Goal: Ask a question

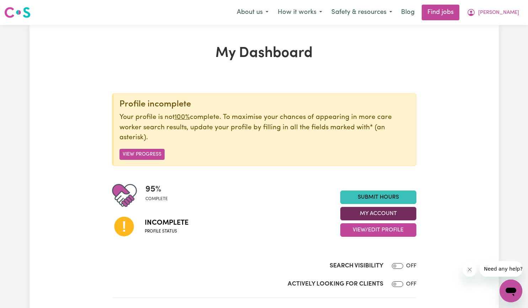
click at [368, 211] on button "My Account" at bounding box center [378, 214] width 76 height 14
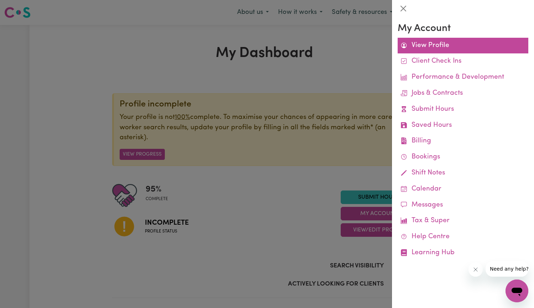
click at [423, 47] on link "View Profile" at bounding box center [462, 46] width 131 height 16
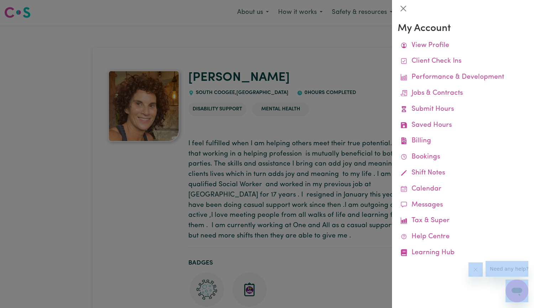
drag, startPoint x: 375, startPoint y: 249, endPoint x: 368, endPoint y: 324, distance: 75.8
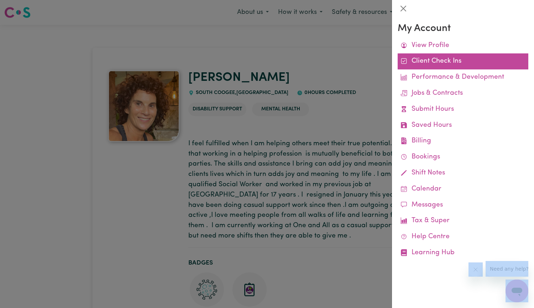
click at [432, 62] on link "Client Check Ins" at bounding box center [462, 61] width 131 height 16
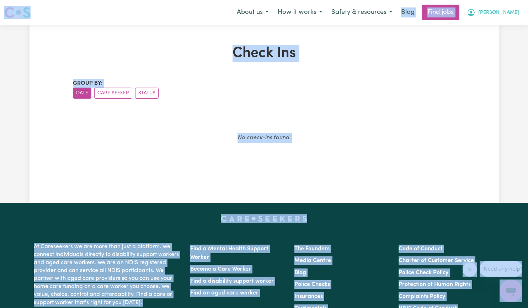
click at [512, 14] on span "[PERSON_NAME]" at bounding box center [499, 13] width 41 height 8
click at [488, 39] on link "My Dashboard" at bounding box center [496, 41] width 56 height 14
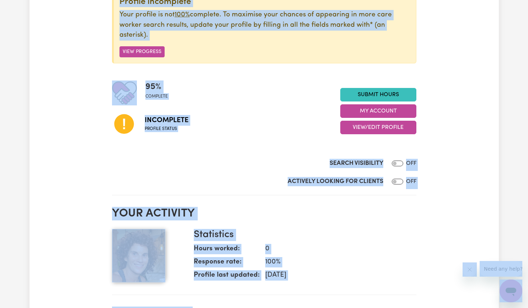
scroll to position [178, 0]
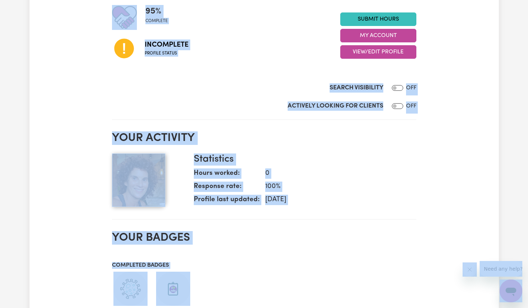
drag, startPoint x: 105, startPoint y: 81, endPoint x: 109, endPoint y: 85, distance: 6.1
click at [105, 81] on div "My Dashboard Profile incomplete Your profile is not 100% complete. To maximise …" at bounding box center [265, 242] width 470 height 750
click at [154, 109] on div "Actively Looking for Clients OFF" at bounding box center [264, 107] width 305 height 12
click at [181, 140] on h2 "Your activity" at bounding box center [264, 138] width 305 height 14
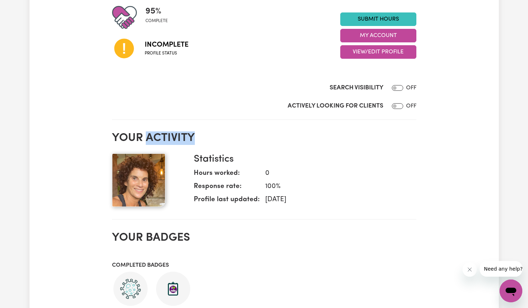
click at [181, 140] on h2 "Your activity" at bounding box center [264, 138] width 305 height 14
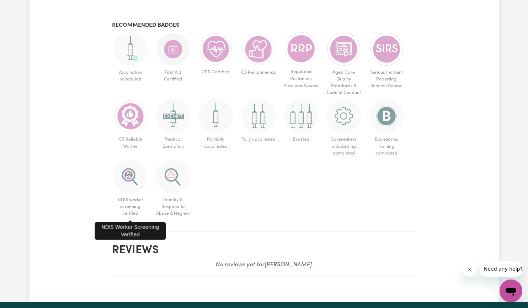
scroll to position [511, 0]
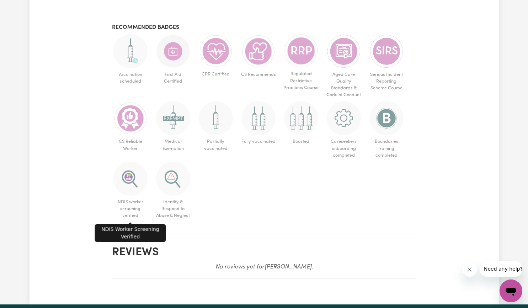
click at [134, 179] on img at bounding box center [130, 179] width 34 height 34
click at [130, 185] on img at bounding box center [130, 179] width 34 height 34
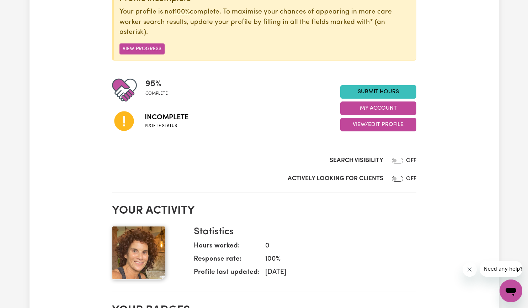
scroll to position [106, 0]
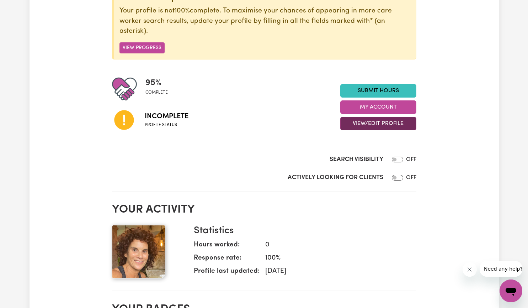
click at [371, 122] on button "View/Edit Profile" at bounding box center [378, 124] width 76 height 14
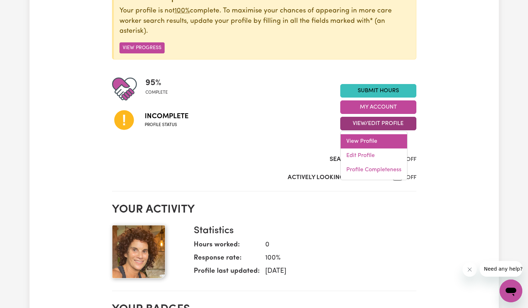
click at [372, 141] on link "View Profile" at bounding box center [374, 141] width 67 height 14
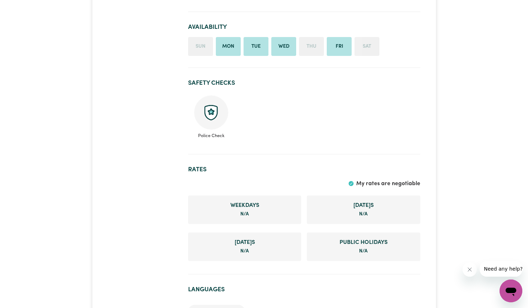
scroll to position [332, 0]
click at [214, 115] on img at bounding box center [211, 113] width 34 height 34
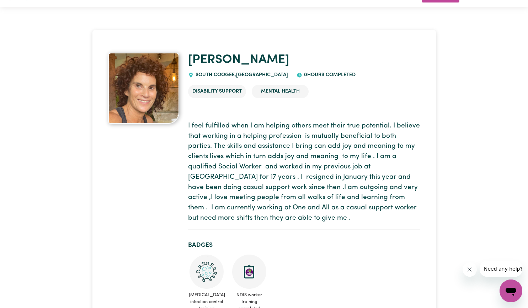
scroll to position [0, 0]
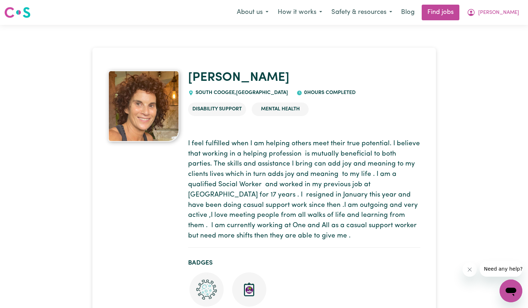
click at [500, 274] on button "Need any help?" at bounding box center [503, 269] width 47 height 16
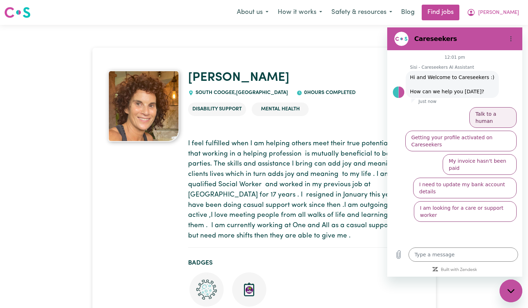
click at [500, 113] on button "Talk to a human" at bounding box center [493, 117] width 47 height 21
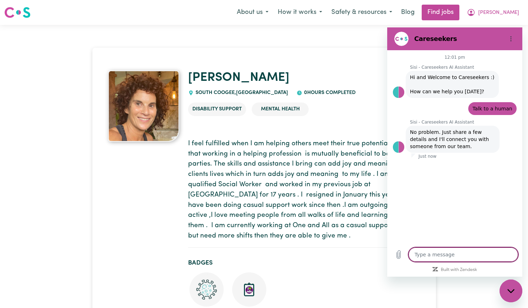
type textarea "x"
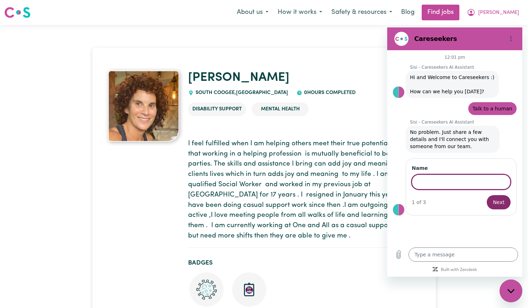
click at [472, 182] on input "Name" at bounding box center [461, 181] width 99 height 15
type input "Belinda Rimer"
click at [487, 195] on button "Next" at bounding box center [499, 202] width 24 height 14
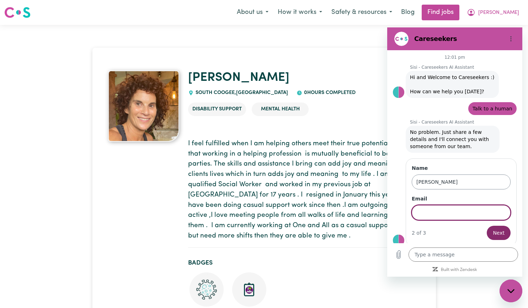
scroll to position [3, 0]
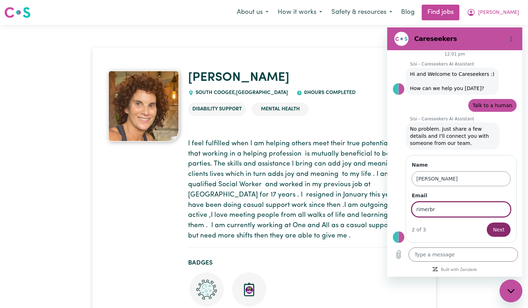
type input "rimerbelinda@yahoo.com.au"
click at [487, 222] on button "Next" at bounding box center [499, 229] width 24 height 14
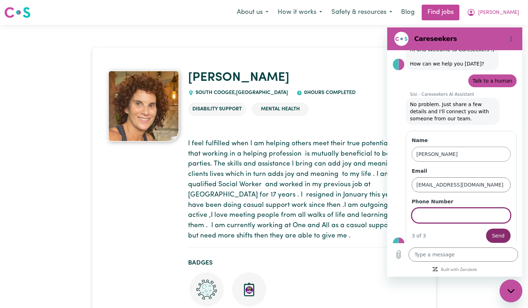
scroll to position [34, 0]
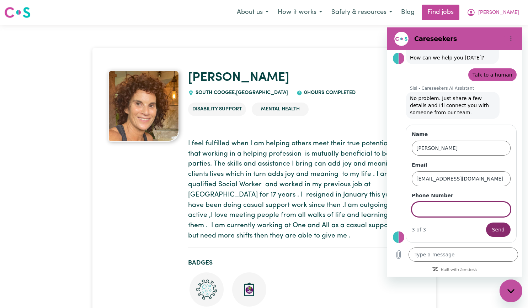
click at [427, 207] on input "Phone Number" at bounding box center [461, 209] width 99 height 15
click at [429, 211] on input "Phone Number" at bounding box center [461, 209] width 99 height 15
type input "0414290108"
click at [492, 227] on span "Send" at bounding box center [498, 229] width 12 height 9
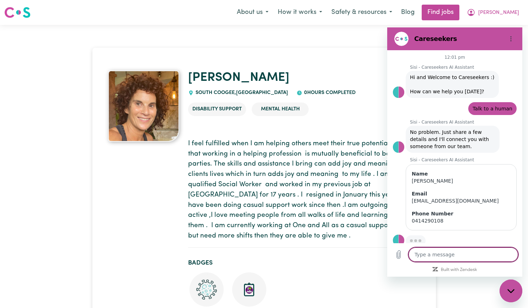
scroll to position [3, 0]
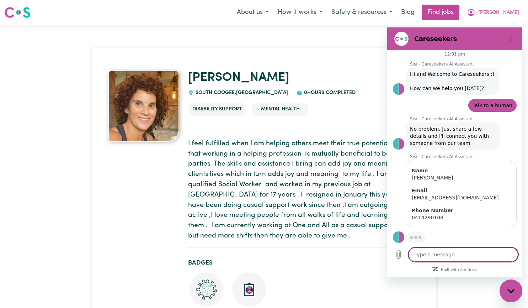
click at [443, 257] on textarea at bounding box center [464, 254] width 110 height 14
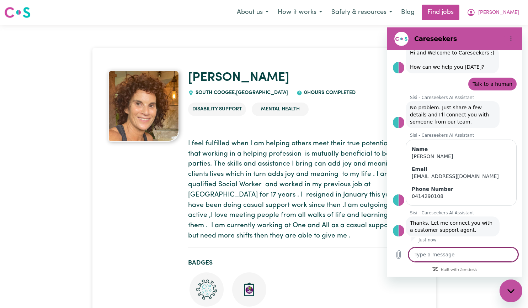
scroll to position [26, 0]
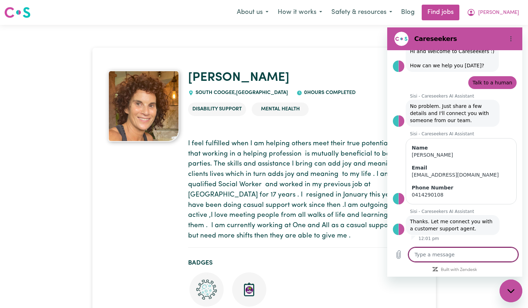
click at [370, 105] on ul "Disability Support Mental Health" at bounding box center [304, 109] width 232 height 25
click at [515, 41] on button "Options menu" at bounding box center [511, 39] width 14 height 14
click at [514, 290] on icon "Close messaging window" at bounding box center [511, 291] width 7 height 5
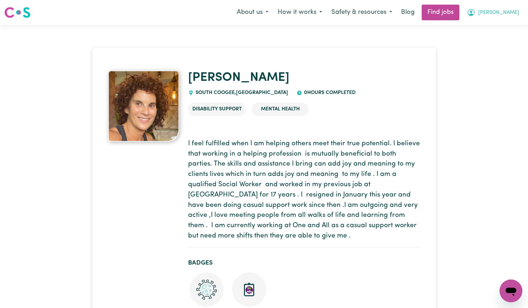
click at [507, 12] on span "[PERSON_NAME]" at bounding box center [499, 13] width 41 height 8
click at [498, 28] on link "My Account" at bounding box center [496, 28] width 56 height 14
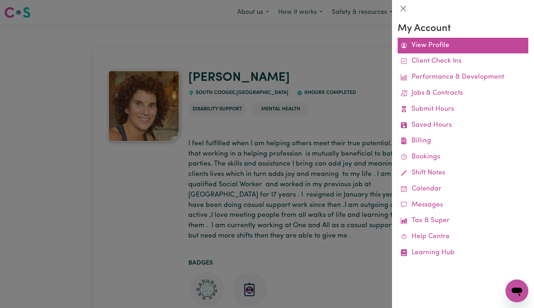
click at [423, 48] on link "View Profile" at bounding box center [462, 46] width 131 height 16
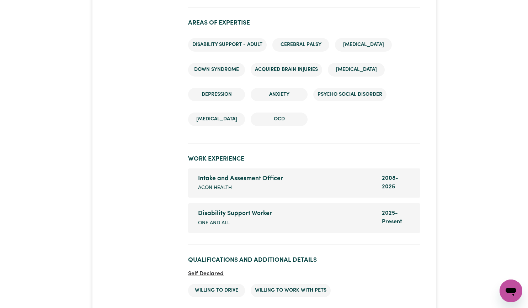
scroll to position [961, 0]
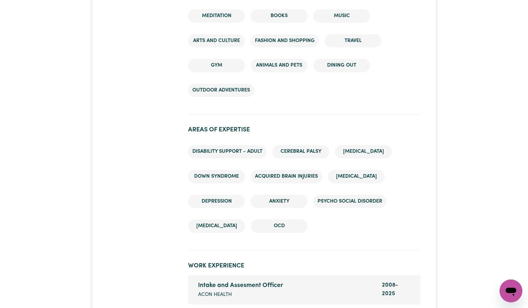
click at [509, 288] on icon "Open messaging window" at bounding box center [511, 291] width 11 height 9
type textarea "x"
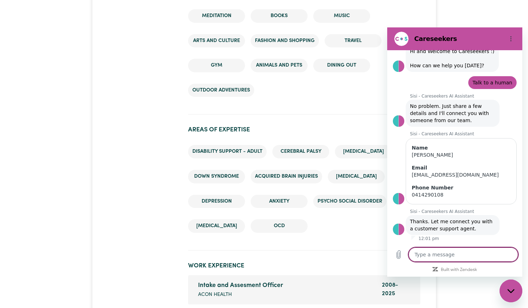
scroll to position [0, 0]
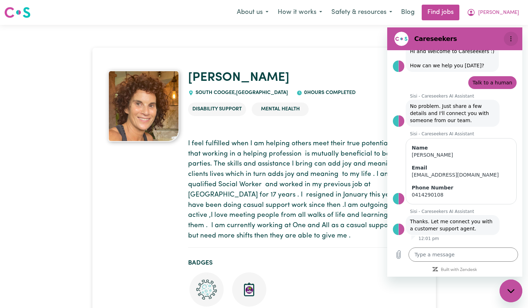
click at [513, 39] on icon "Options menu" at bounding box center [511, 39] width 6 height 6
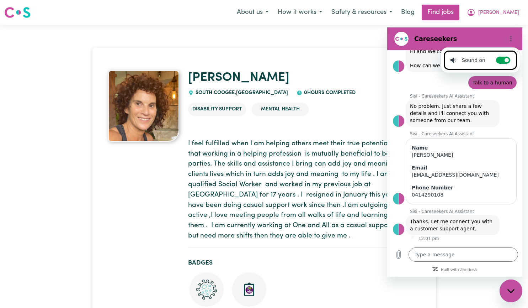
click at [405, 38] on figure at bounding box center [402, 39] width 14 height 14
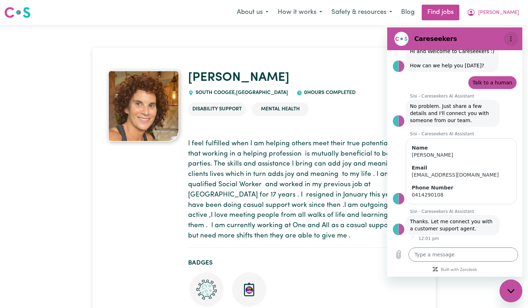
click at [511, 40] on icon "Options menu" at bounding box center [511, 39] width 6 height 6
